Goal: Subscribe to service/newsletter

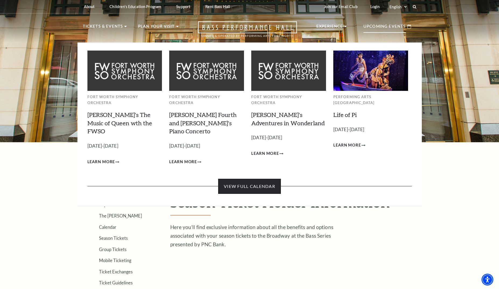
click at [236, 179] on link "View Full Calendar" at bounding box center [249, 186] width 63 height 15
click at [235, 179] on link "View Full Calendar" at bounding box center [249, 186] width 63 height 15
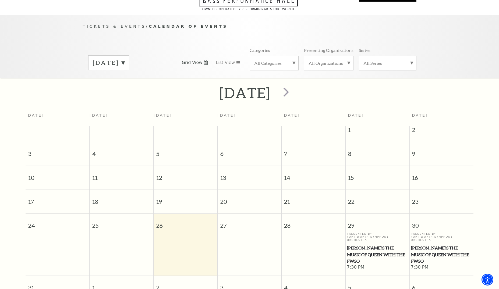
scroll to position [33, 0]
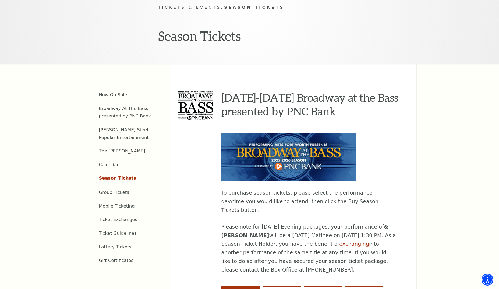
scroll to position [150, 0]
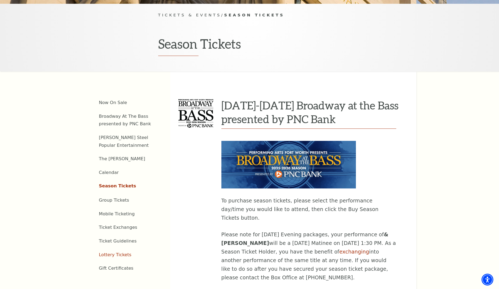
click at [127, 252] on link "Lottery Tickets" at bounding box center [115, 254] width 33 height 5
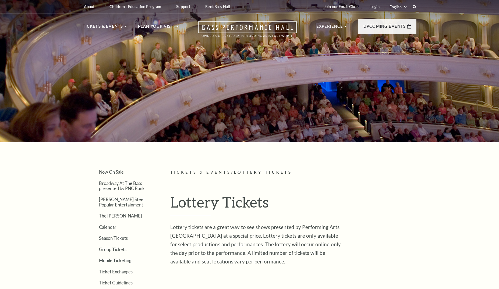
click at [125, 247] on li "Group Tickets" at bounding box center [126, 249] width 55 height 5
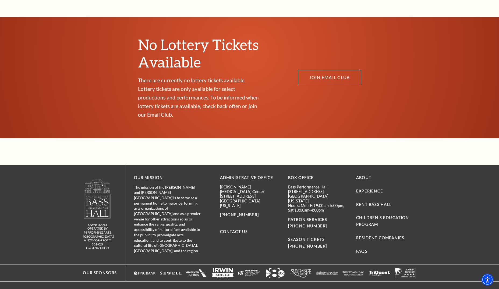
scroll to position [317, 0]
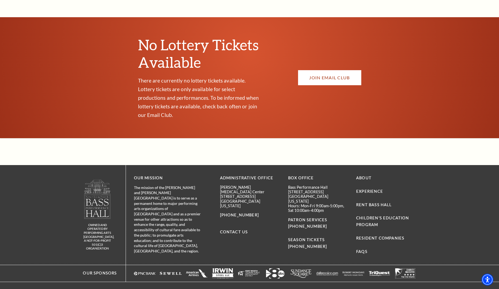
click at [331, 73] on link "JOIN EMAIL CLUB" at bounding box center [329, 77] width 63 height 15
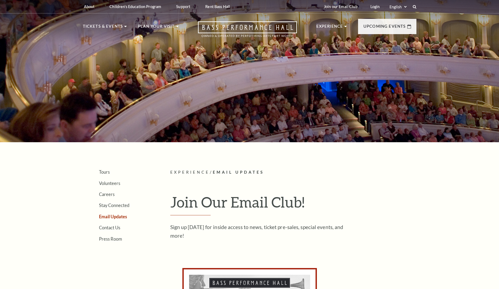
click at [331, 72] on div at bounding box center [249, 70] width 499 height 146
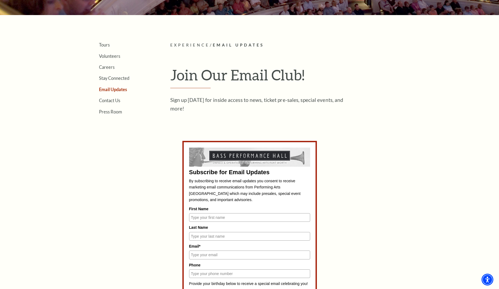
scroll to position [128, 0]
type input "[PERSON_NAME]"
type input "[PERSON_NAME][EMAIL_ADDRESS][DOMAIN_NAME]"
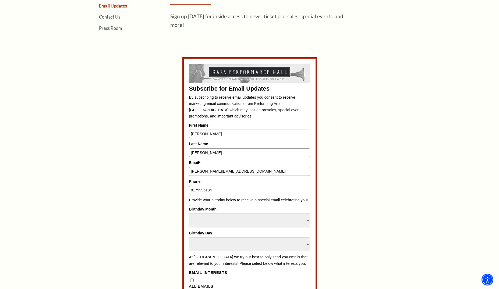
scroll to position [213, 0]
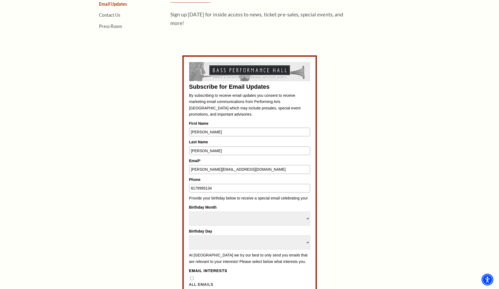
type input "8179995134"
select select "April"
select select "29"
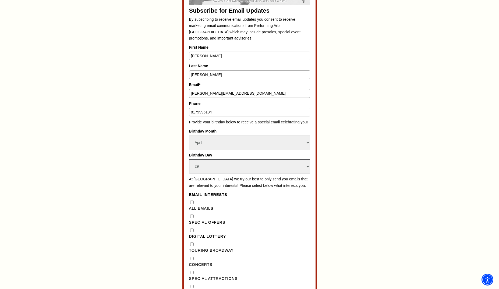
scroll to position [301, 0]
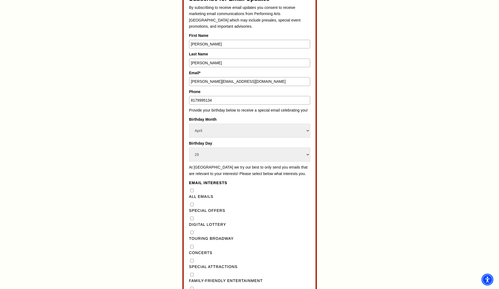
click at [192, 189] on Emails"] "All Emails" at bounding box center [191, 190] width 3 height 3
checkbox Emails"] "true"
click at [191, 216] on div "Digital Lottery" at bounding box center [249, 222] width 121 height 12
click at [192, 217] on Lottery"] "Digital Lottery" at bounding box center [191, 218] width 3 height 3
checkbox Lottery"] "true"
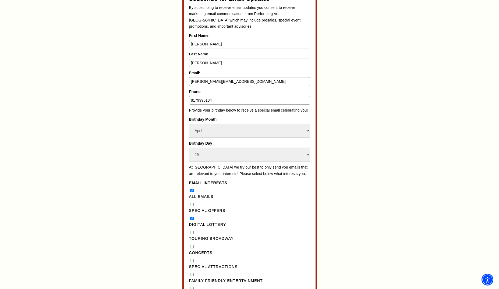
click at [191, 259] on Attractions"] "Special Attractions" at bounding box center [191, 260] width 3 height 3
checkbox Attractions"] "true"
click at [191, 273] on Entertainment"] "Family-Friendly Entertainment" at bounding box center [191, 274] width 3 height 3
checkbox Entertainment"] "true"
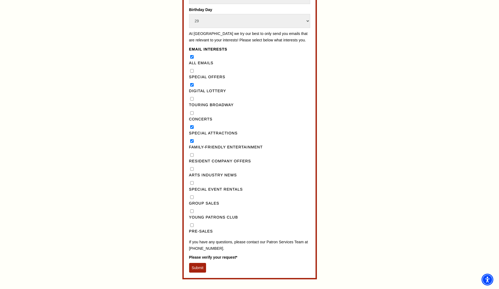
scroll to position [435, 0]
click at [195, 263] on button "Submit" at bounding box center [197, 268] width 17 height 10
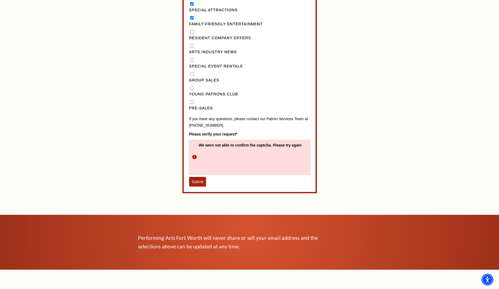
scroll to position [560, 0]
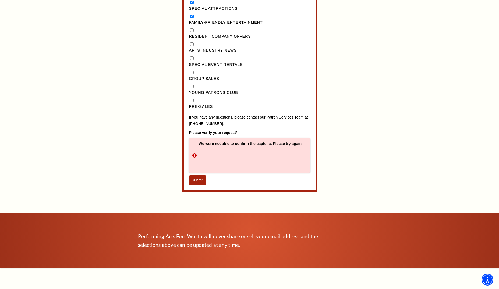
click at [198, 175] on button "Submit" at bounding box center [197, 180] width 17 height 10
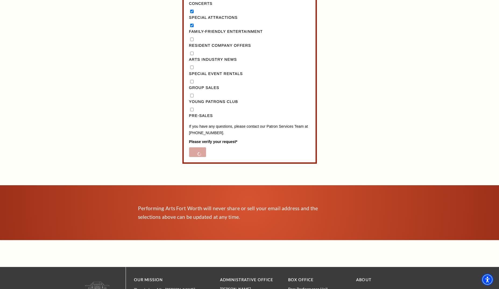
scroll to position [548, 0]
